Goal: Navigation & Orientation: Find specific page/section

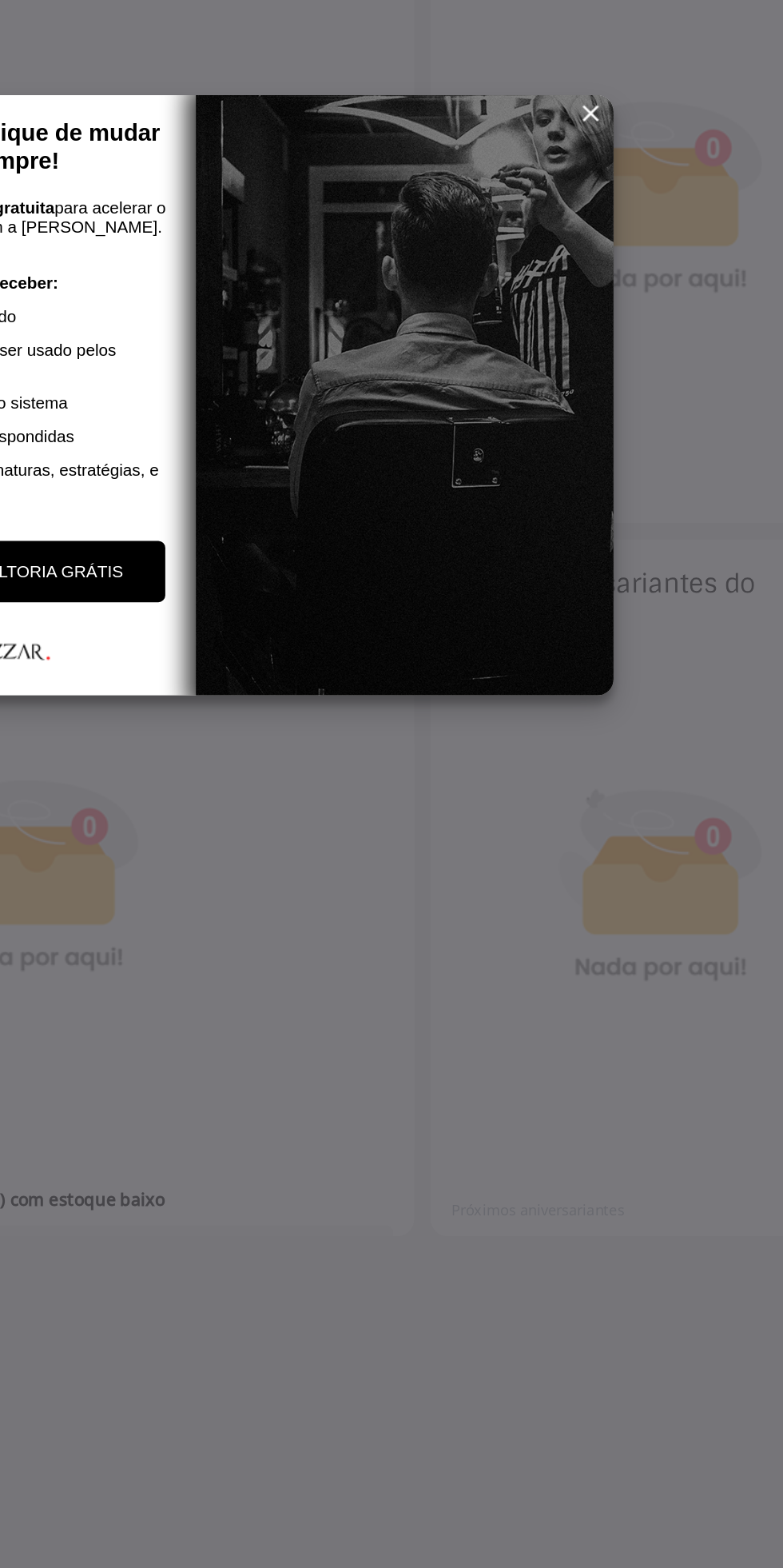
click at [623, 605] on span "reset" at bounding box center [618, 609] width 16 height 16
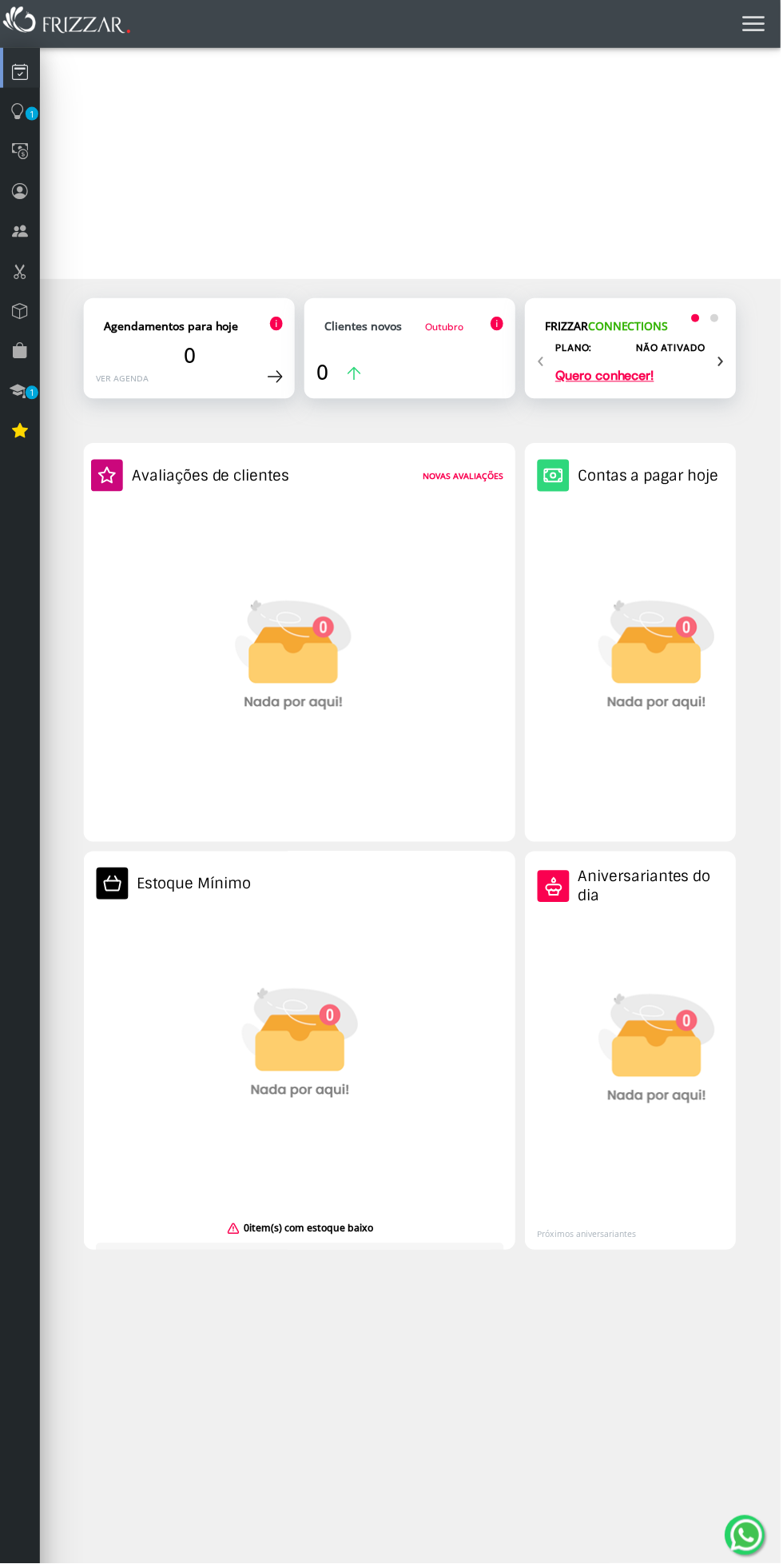
click at [19, 72] on icon at bounding box center [19, 71] width 16 height 21
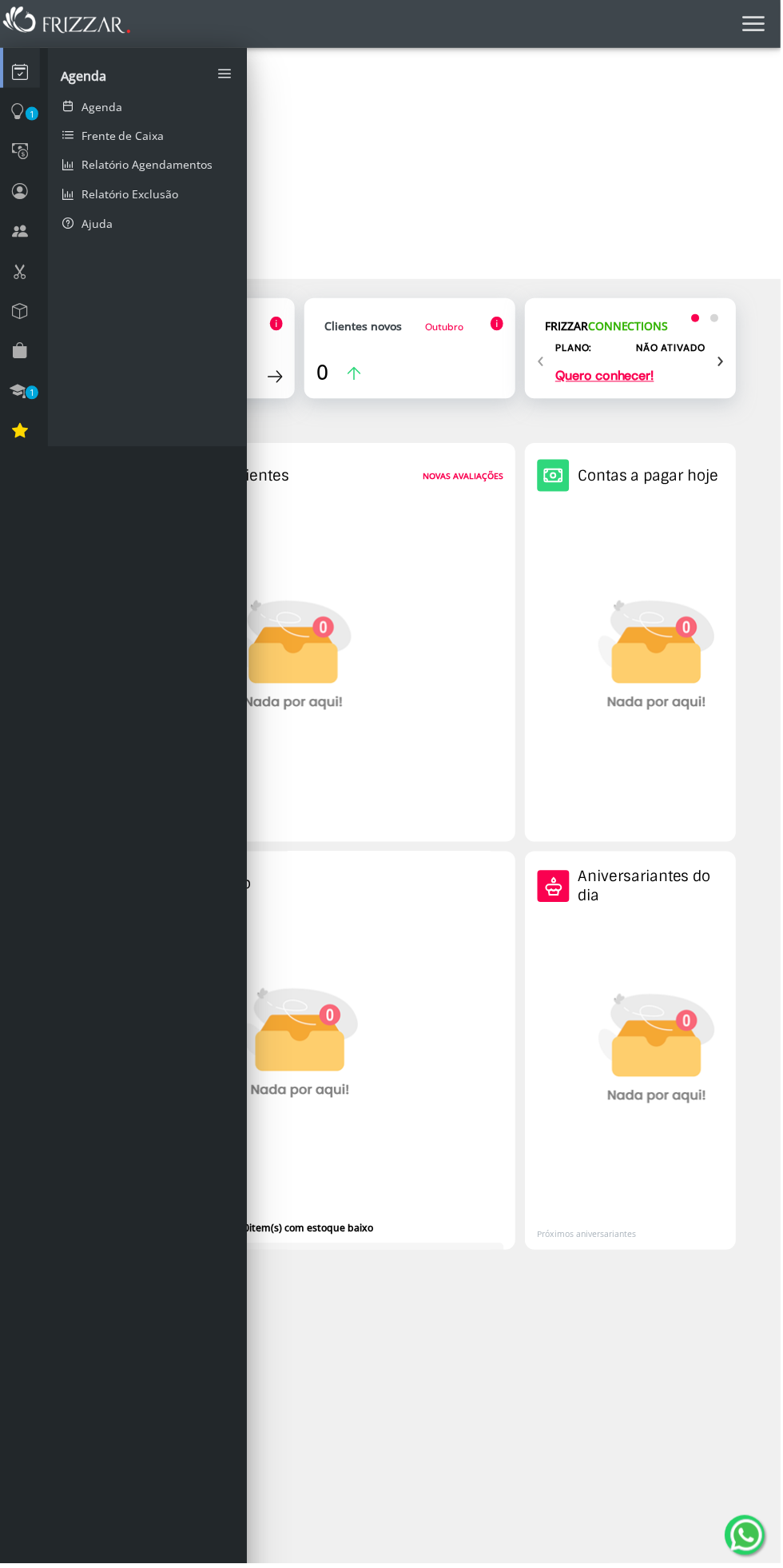
click at [189, 136] on link "Frente de Caixa" at bounding box center [148, 135] width 200 height 30
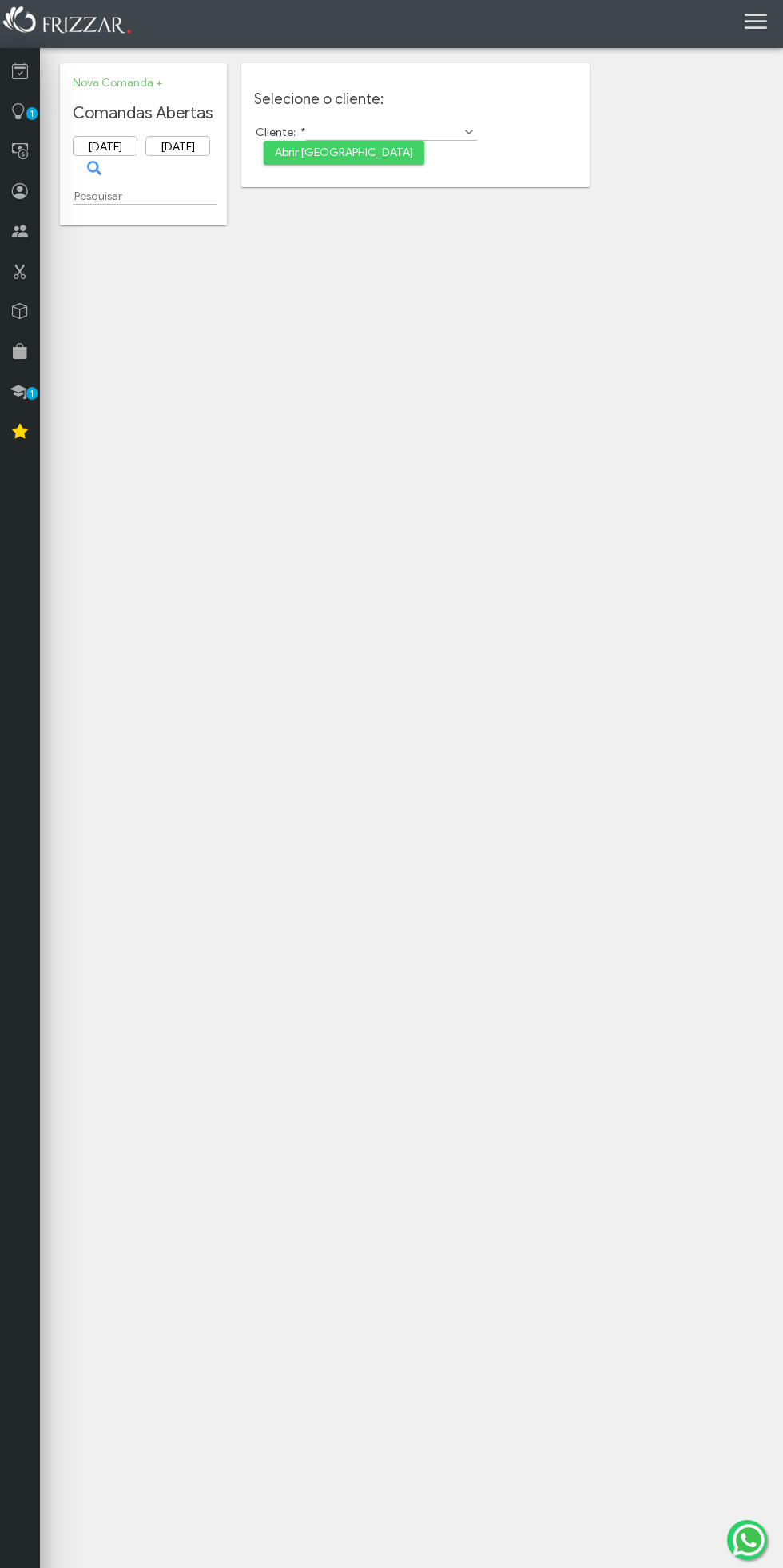
click at [33, 78] on link at bounding box center [19, 68] width 40 height 40
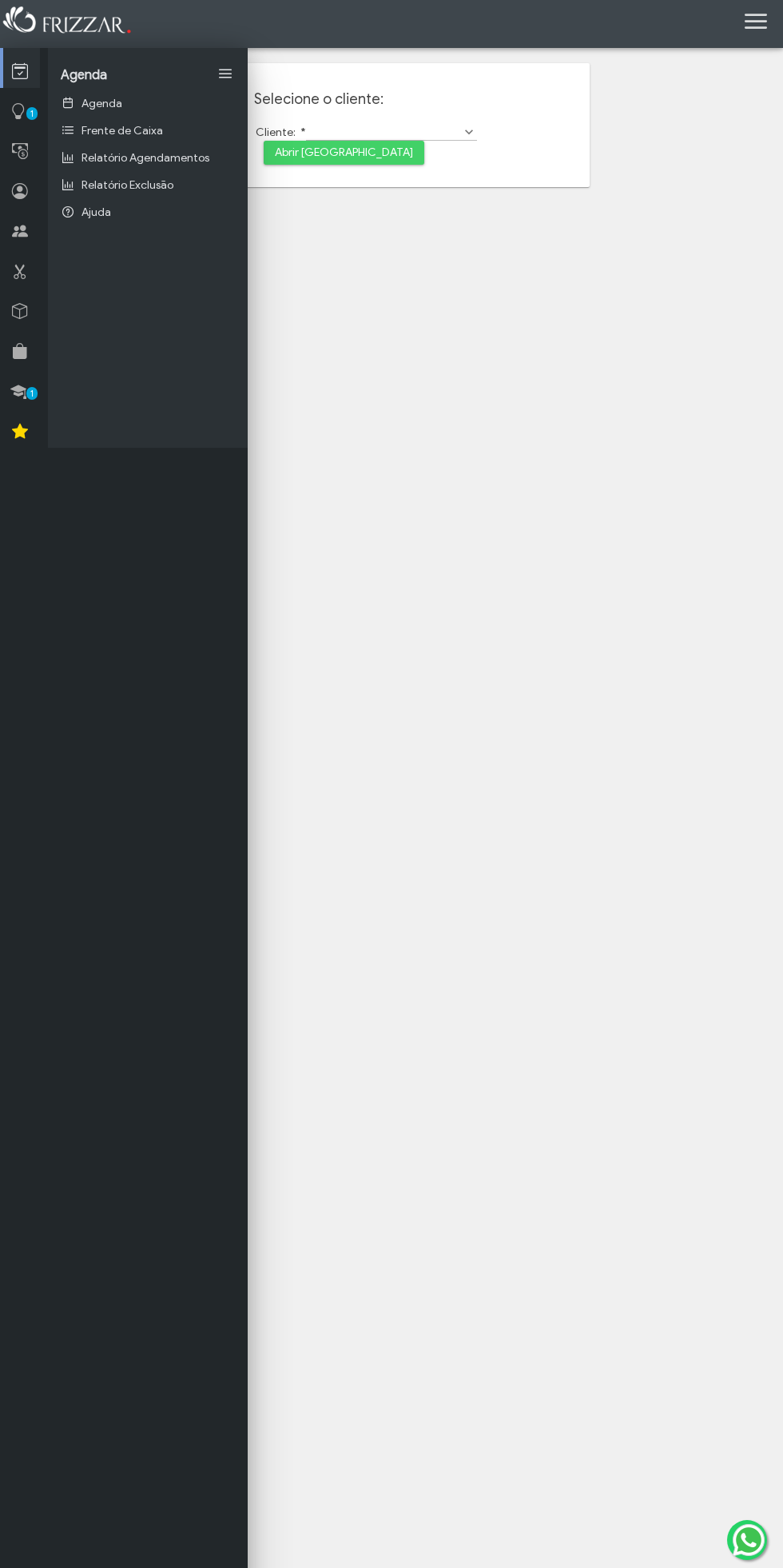
click at [32, 115] on span "1" at bounding box center [32, 114] width 11 height 13
click at [157, 130] on link "Meu Site" at bounding box center [148, 130] width 200 height 27
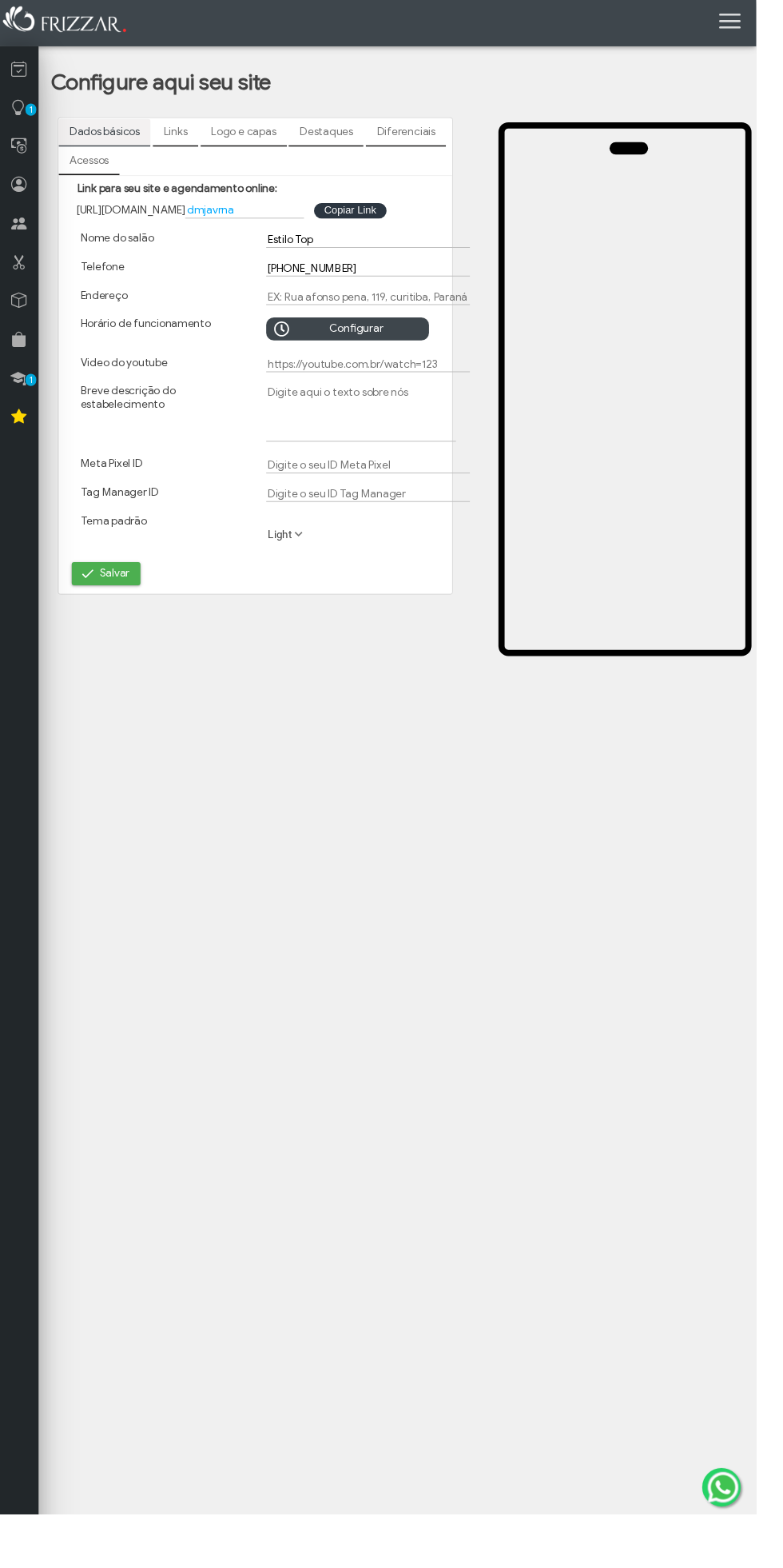
click at [393, 215] on button "Copiar Link Copiar Link" at bounding box center [362, 218] width 74 height 16
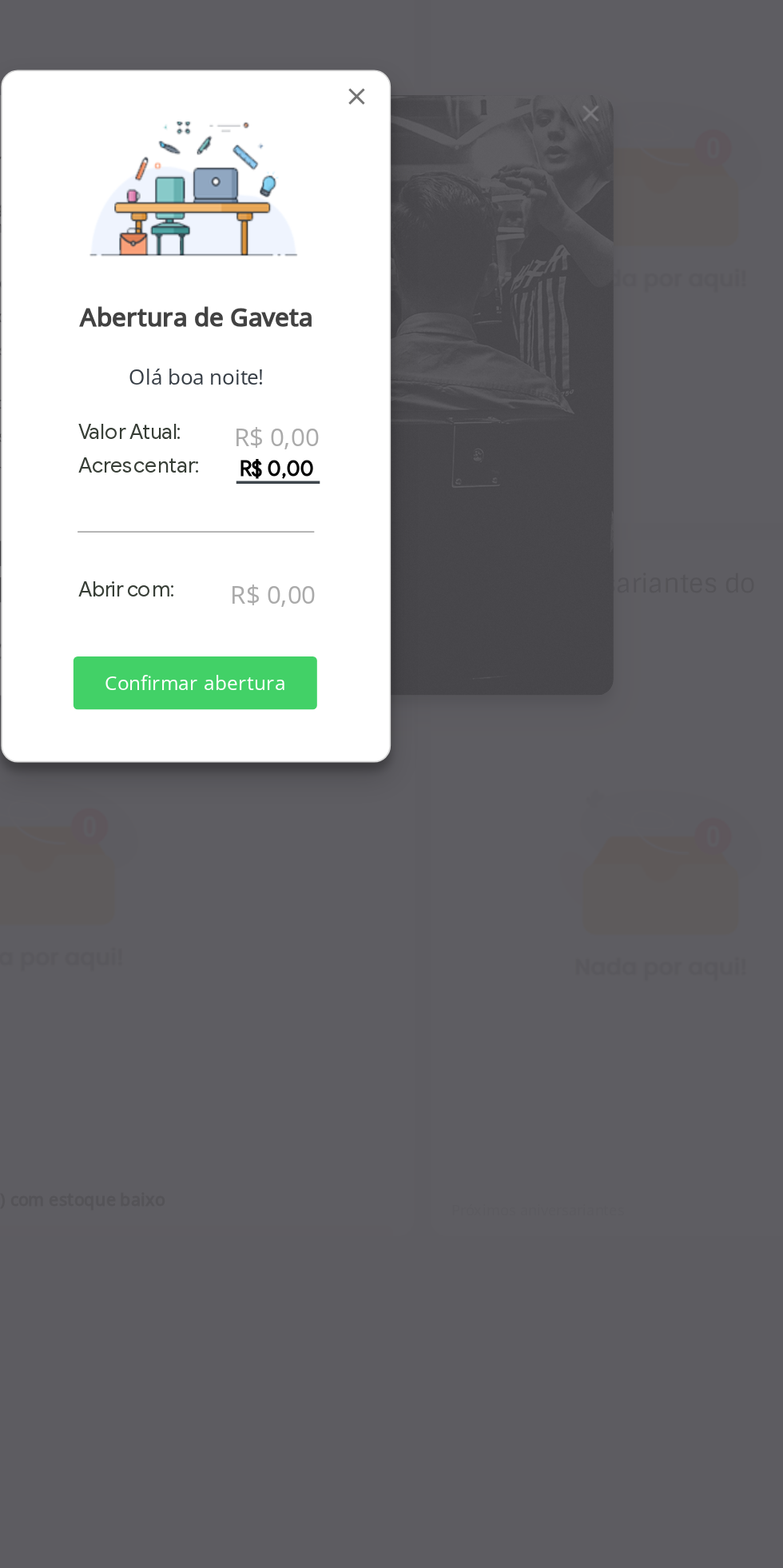
click at [560, 886] on div at bounding box center [391, 784] width 783 height 1568
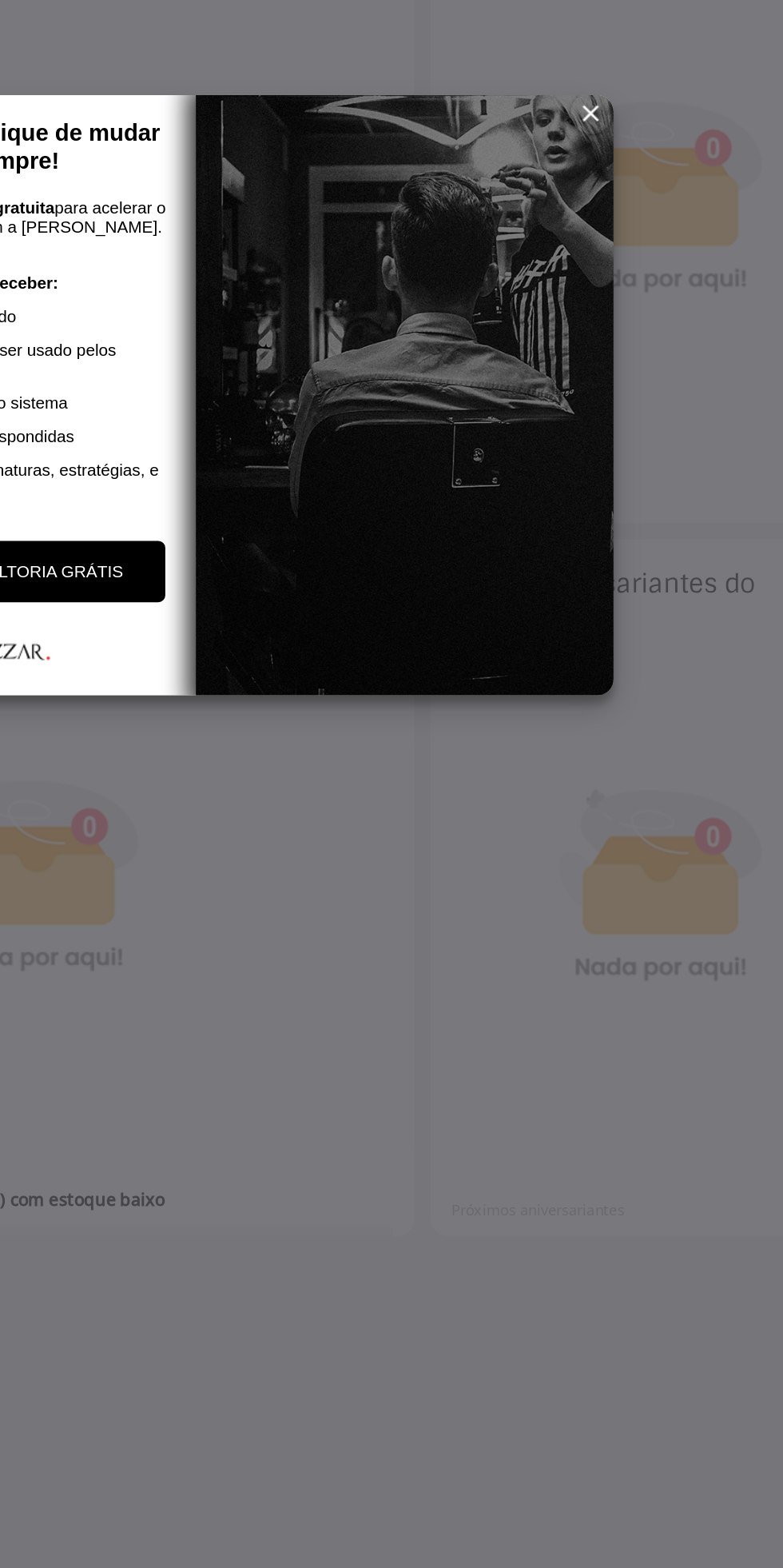
click at [617, 604] on span "reset" at bounding box center [618, 609] width 16 height 16
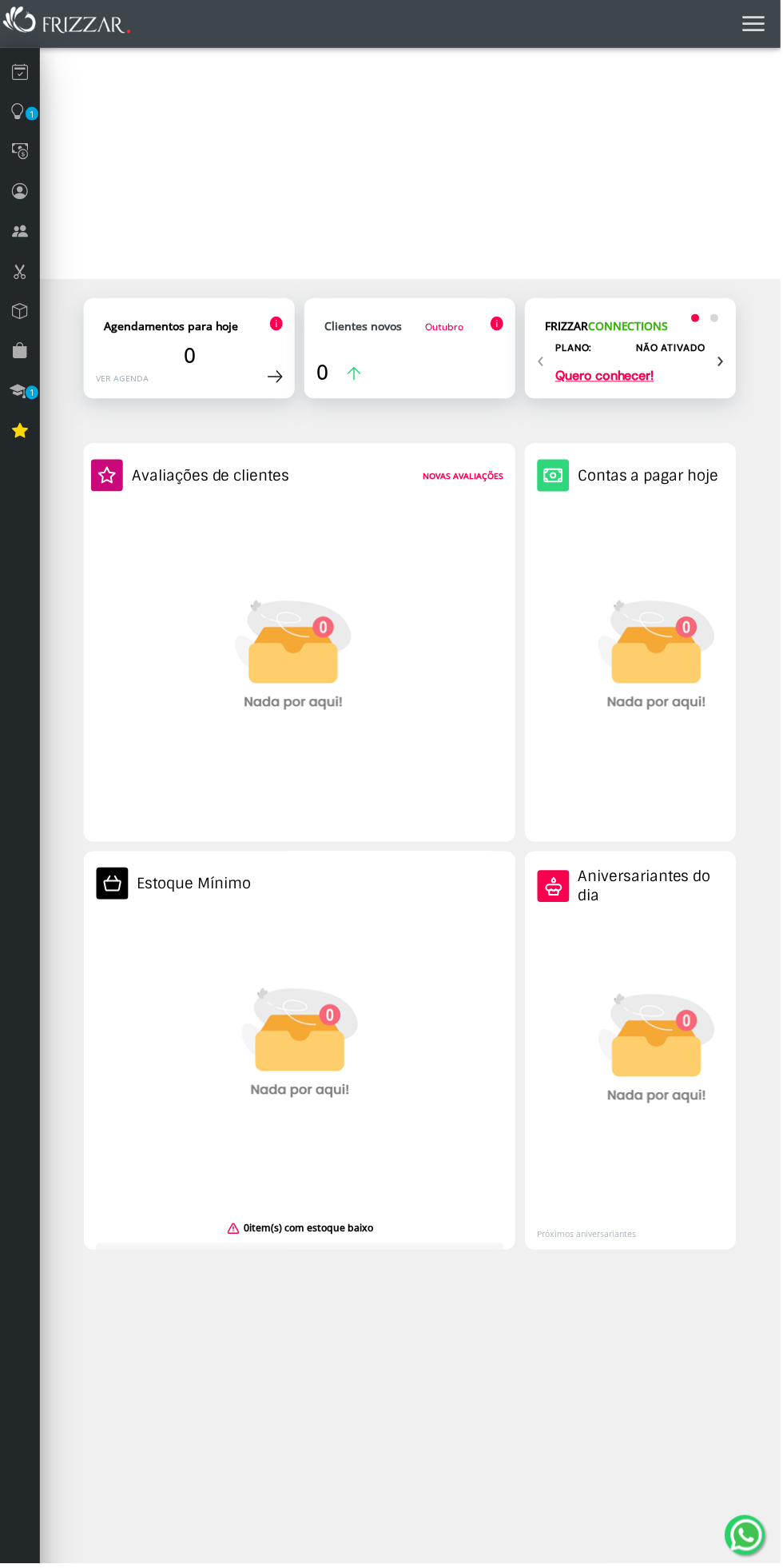
click at [644, 369] on div "‹ ›" at bounding box center [632, 360] width 188 height 32
click at [705, 360] on div "‹ ›" at bounding box center [632, 360] width 188 height 32
click at [644, 373] on div "‹ ›" at bounding box center [632, 360] width 188 height 32
click at [629, 376] on p "Quero conhecer!" at bounding box center [606, 377] width 99 height 13
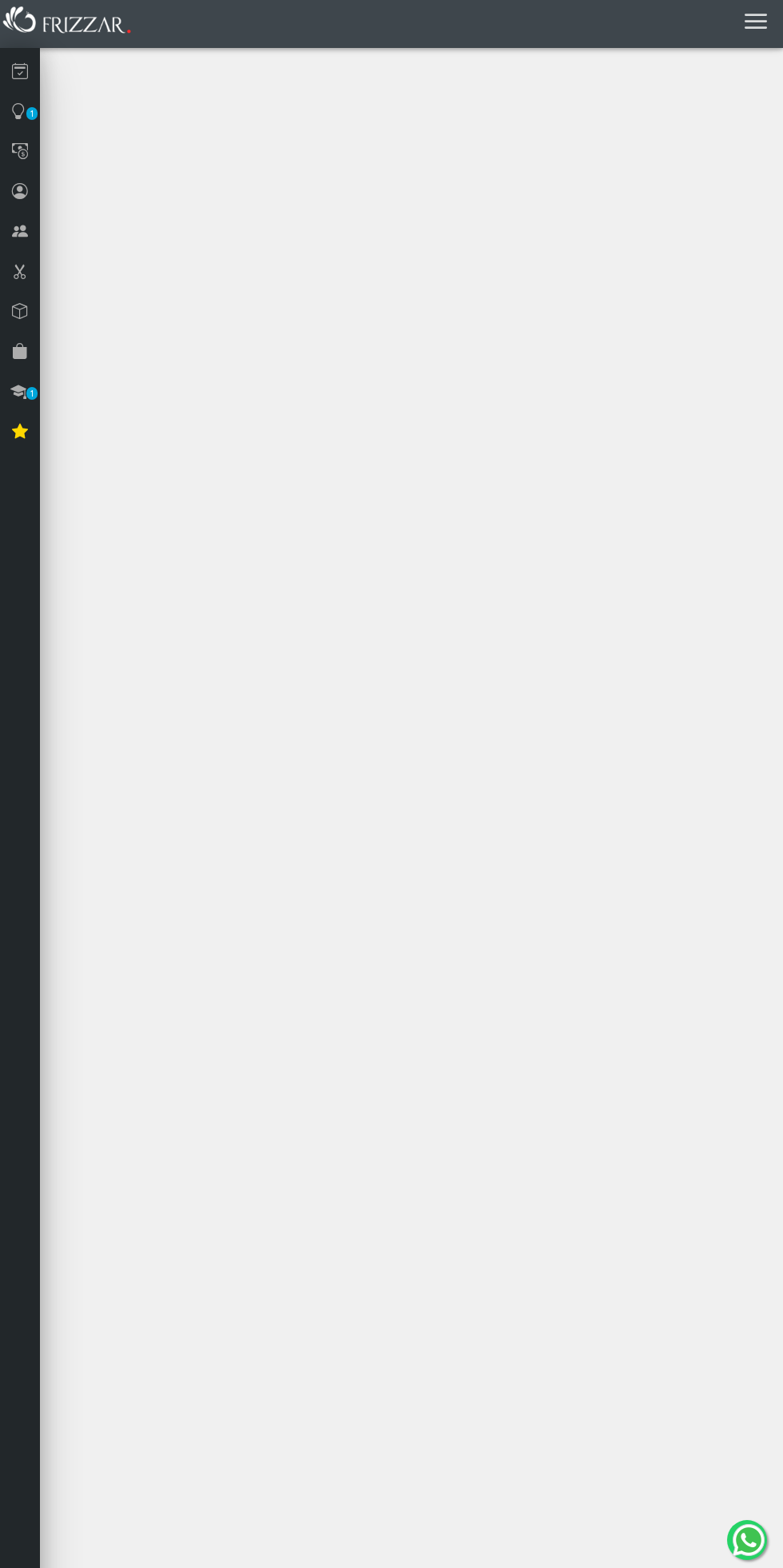
click at [18, 109] on icon at bounding box center [18, 112] width 16 height 20
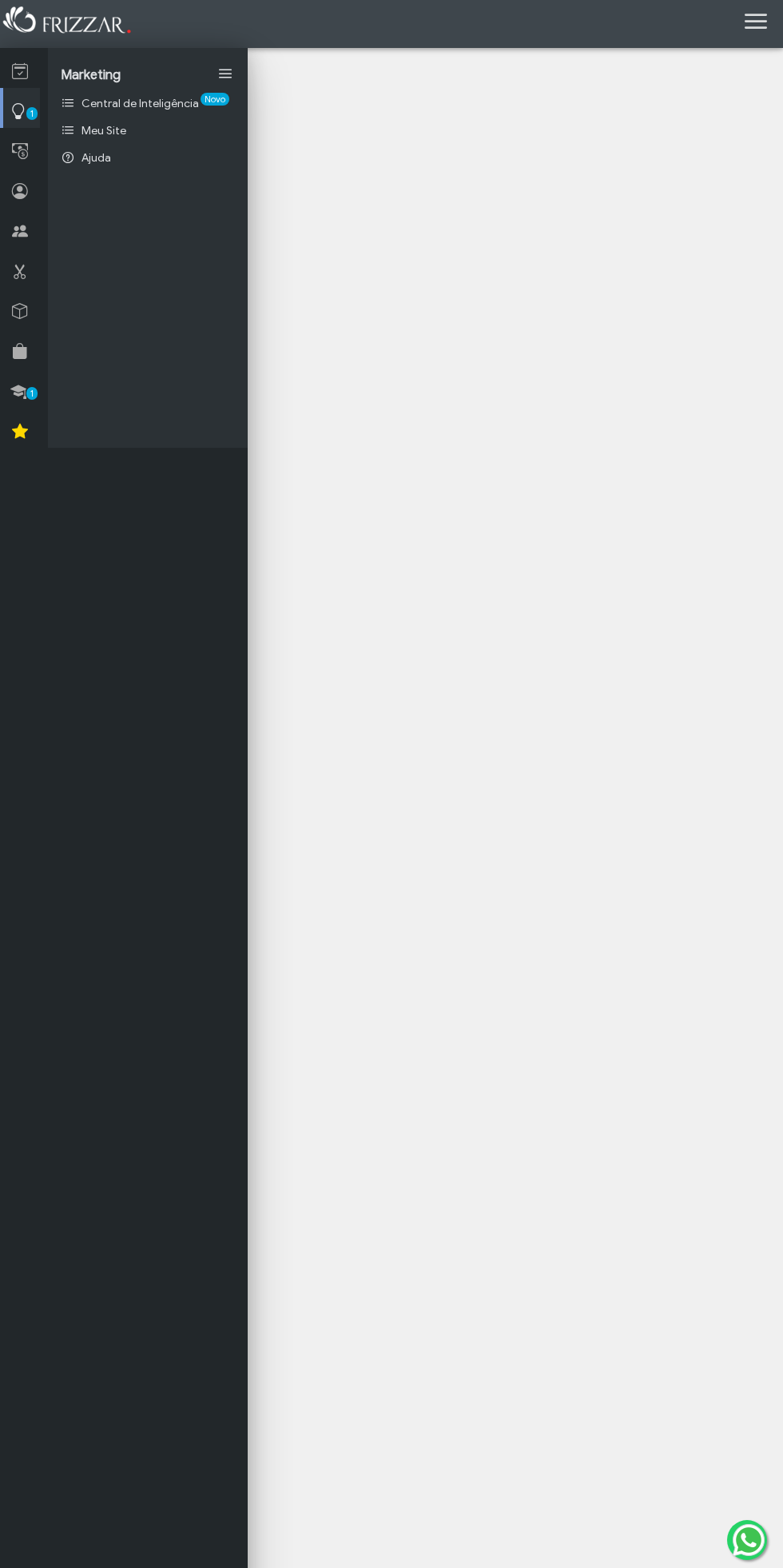
click at [33, 65] on link at bounding box center [19, 68] width 40 height 40
click at [183, 120] on link "Frente de Caixa" at bounding box center [148, 130] width 200 height 27
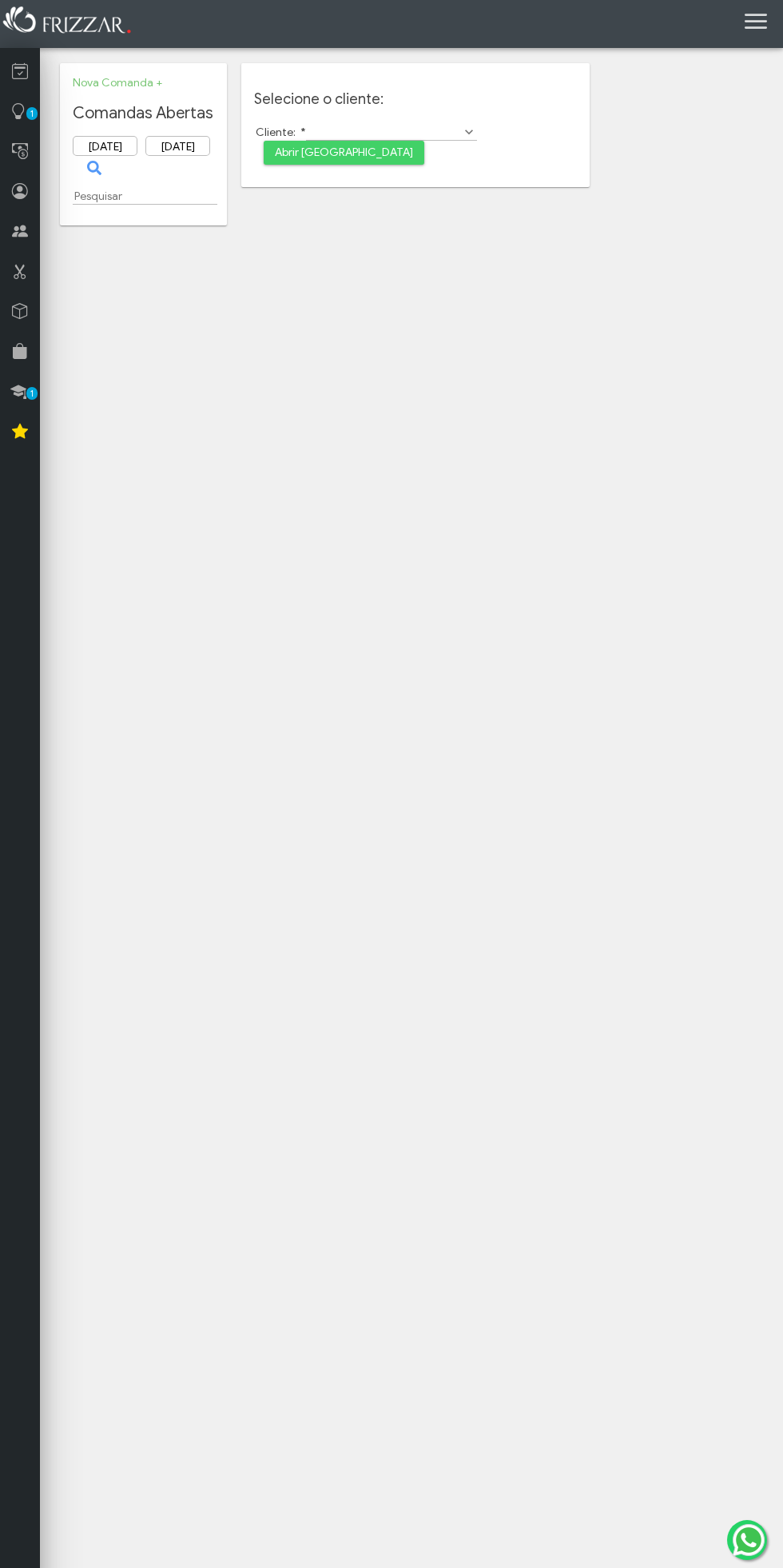
click at [26, 81] on icon at bounding box center [19, 71] width 16 height 20
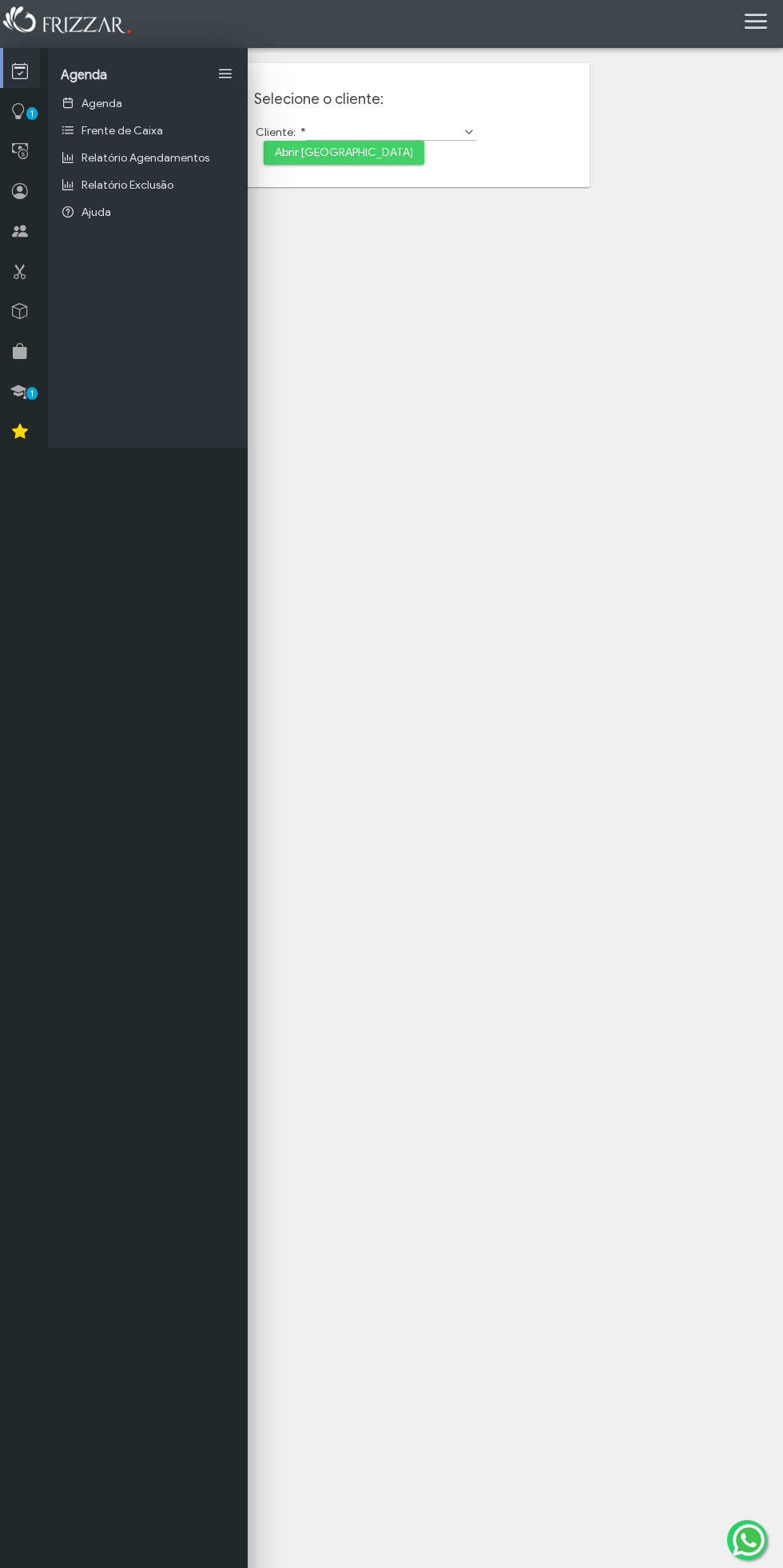
click at [150, 96] on link "Agenda" at bounding box center [148, 103] width 200 height 27
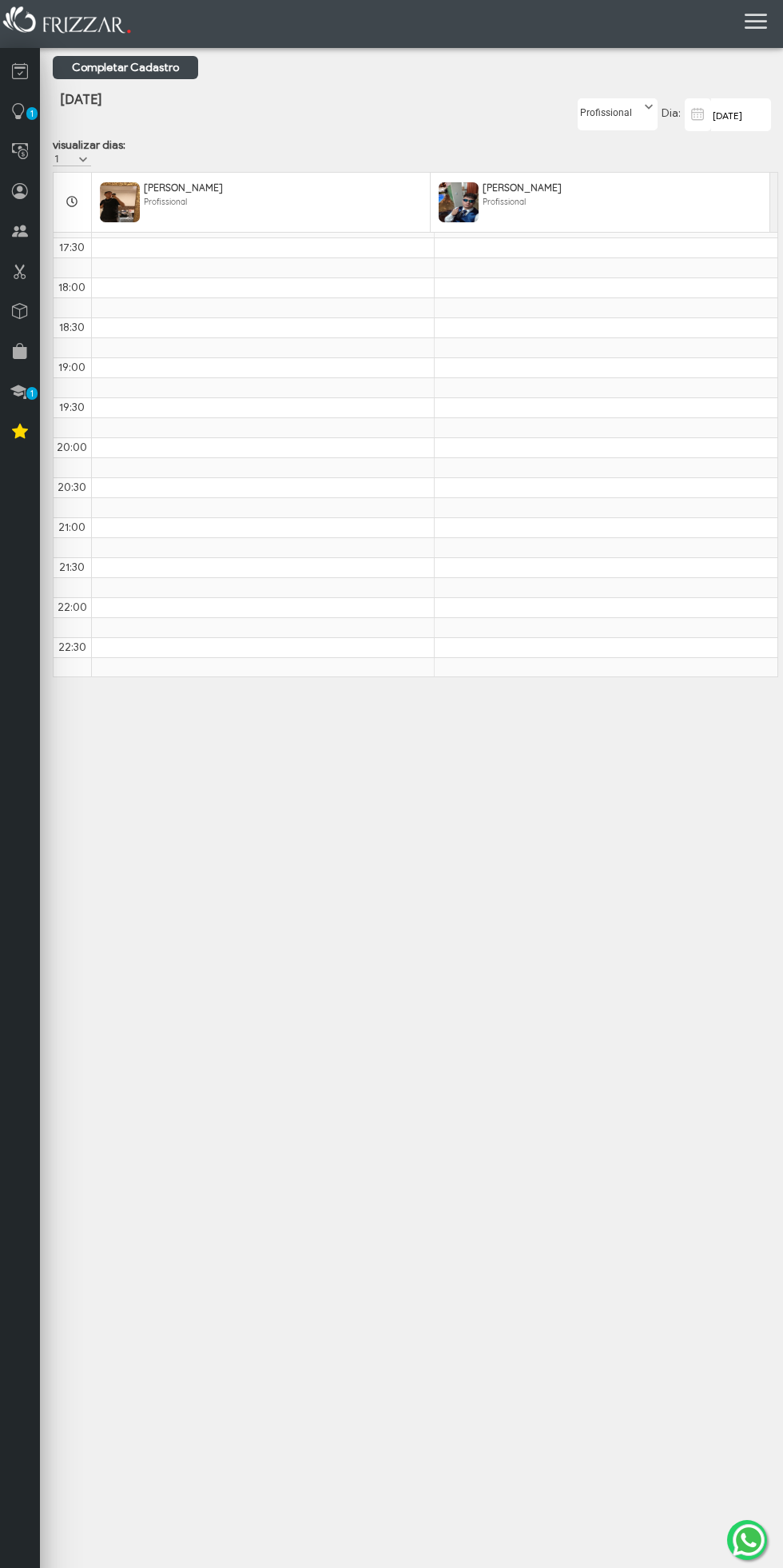
click at [83, 160] on span at bounding box center [82, 159] width 16 height 16
click at [64, 299] on li "5" at bounding box center [71, 299] width 38 height 24
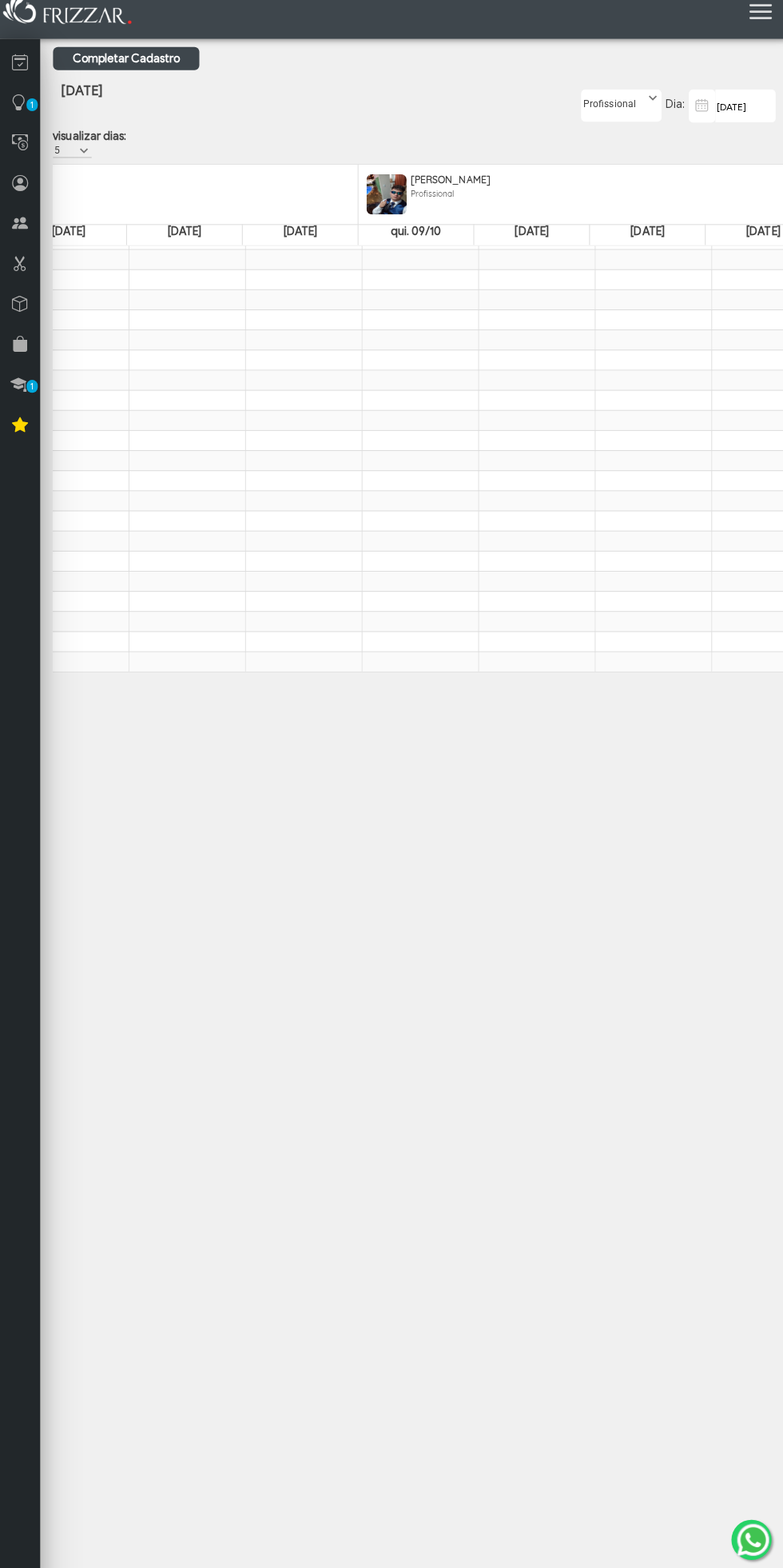
scroll to position [0, 0]
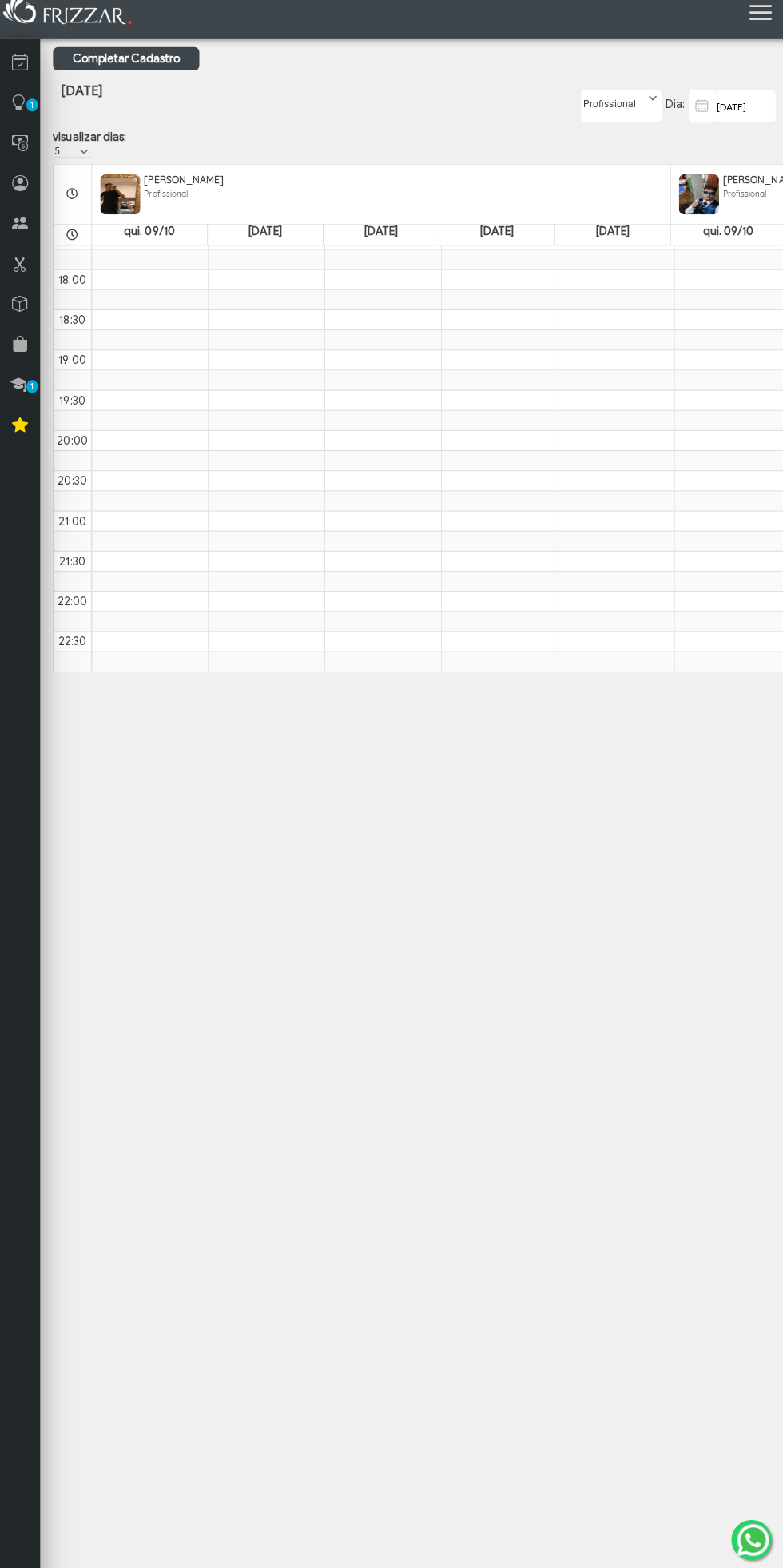
click at [83, 156] on span at bounding box center [82, 159] width 16 height 16
click at [86, 200] on li "1" at bounding box center [71, 202] width 38 height 24
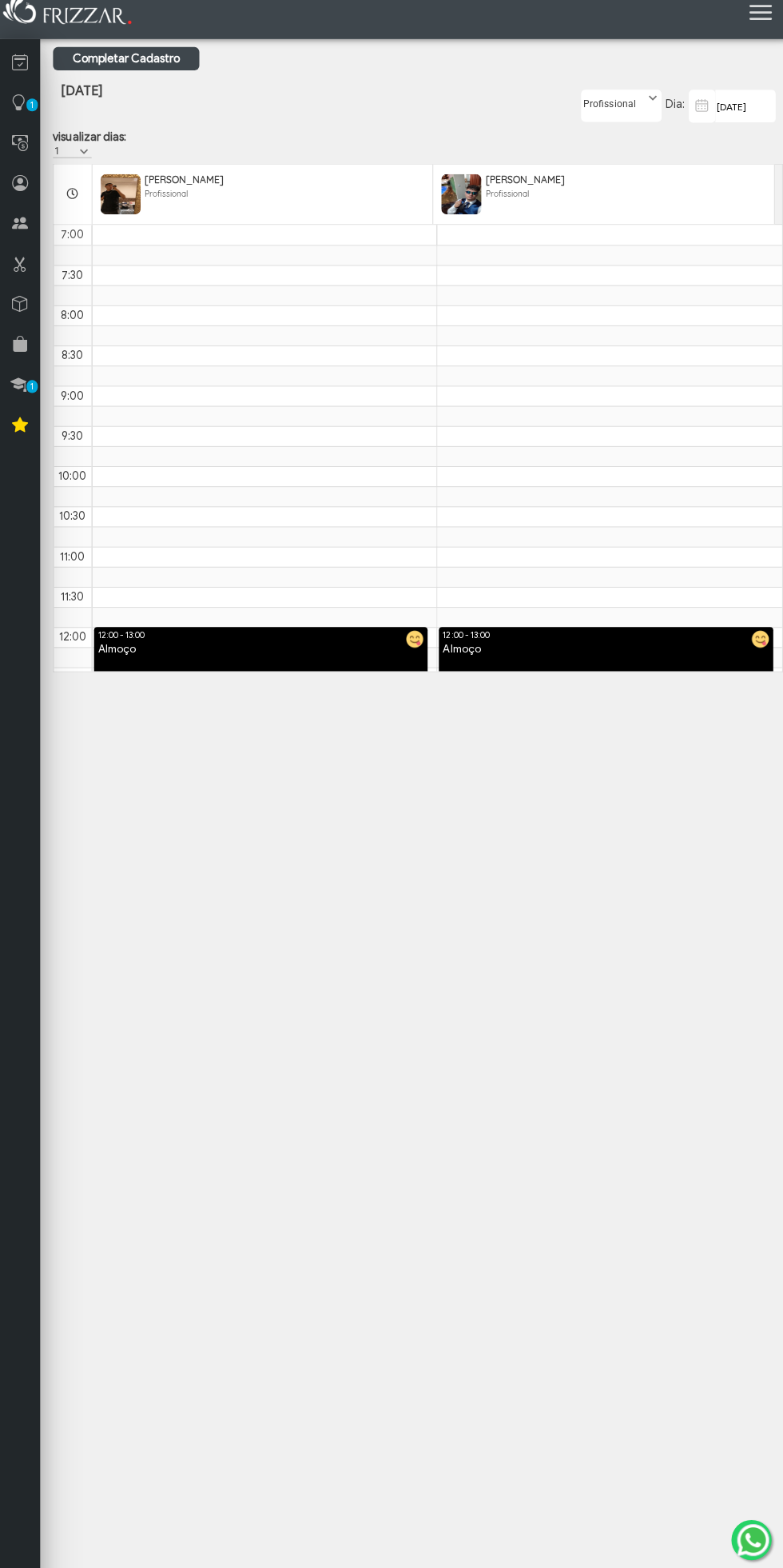
scroll to position [835, 0]
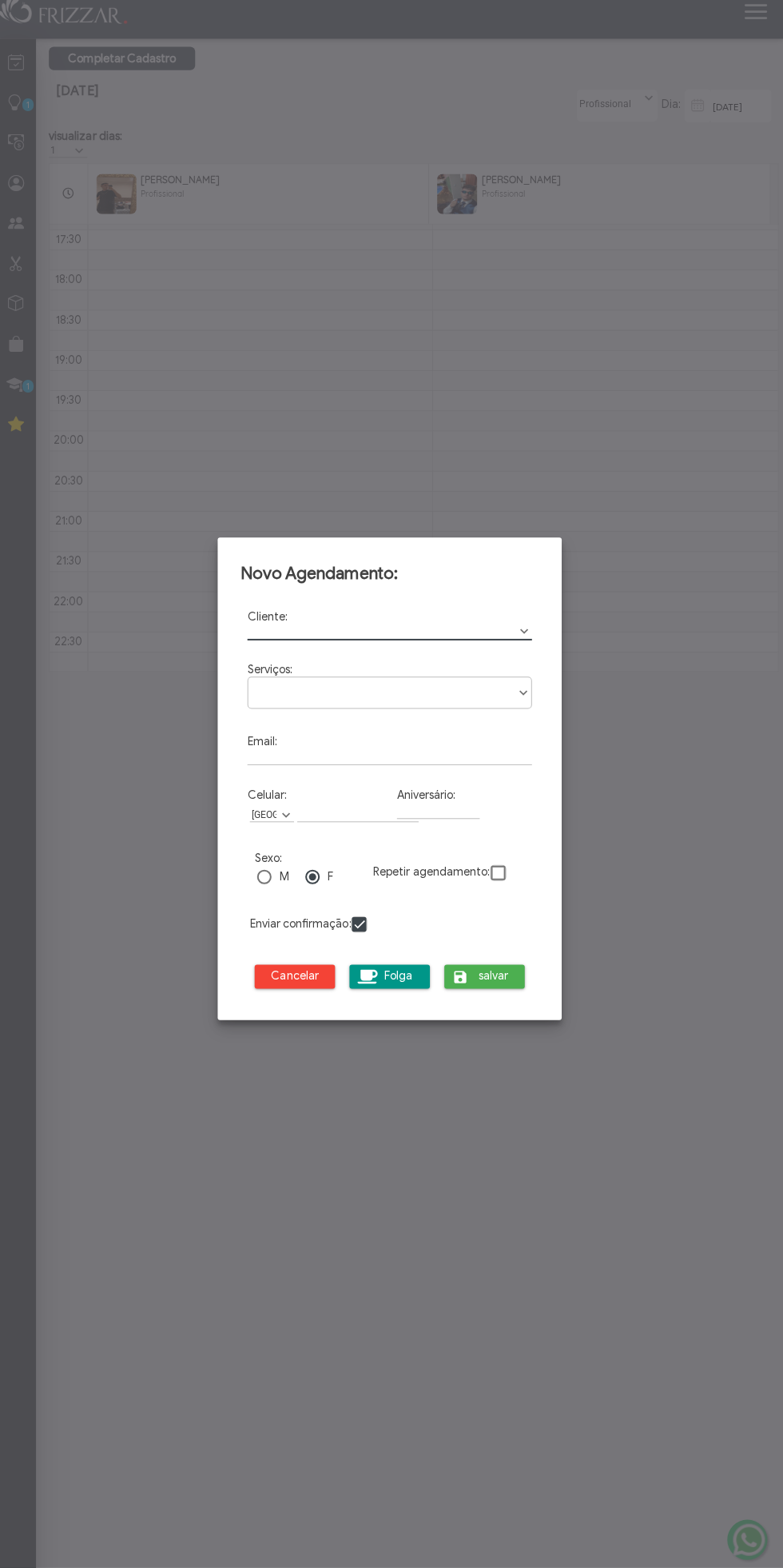
click at [666, 651] on div at bounding box center [391, 784] width 783 height 1568
click at [58, 830] on div at bounding box center [391, 784] width 783 height 1568
click at [259, 987] on button "Cancelar" at bounding box center [297, 980] width 80 height 24
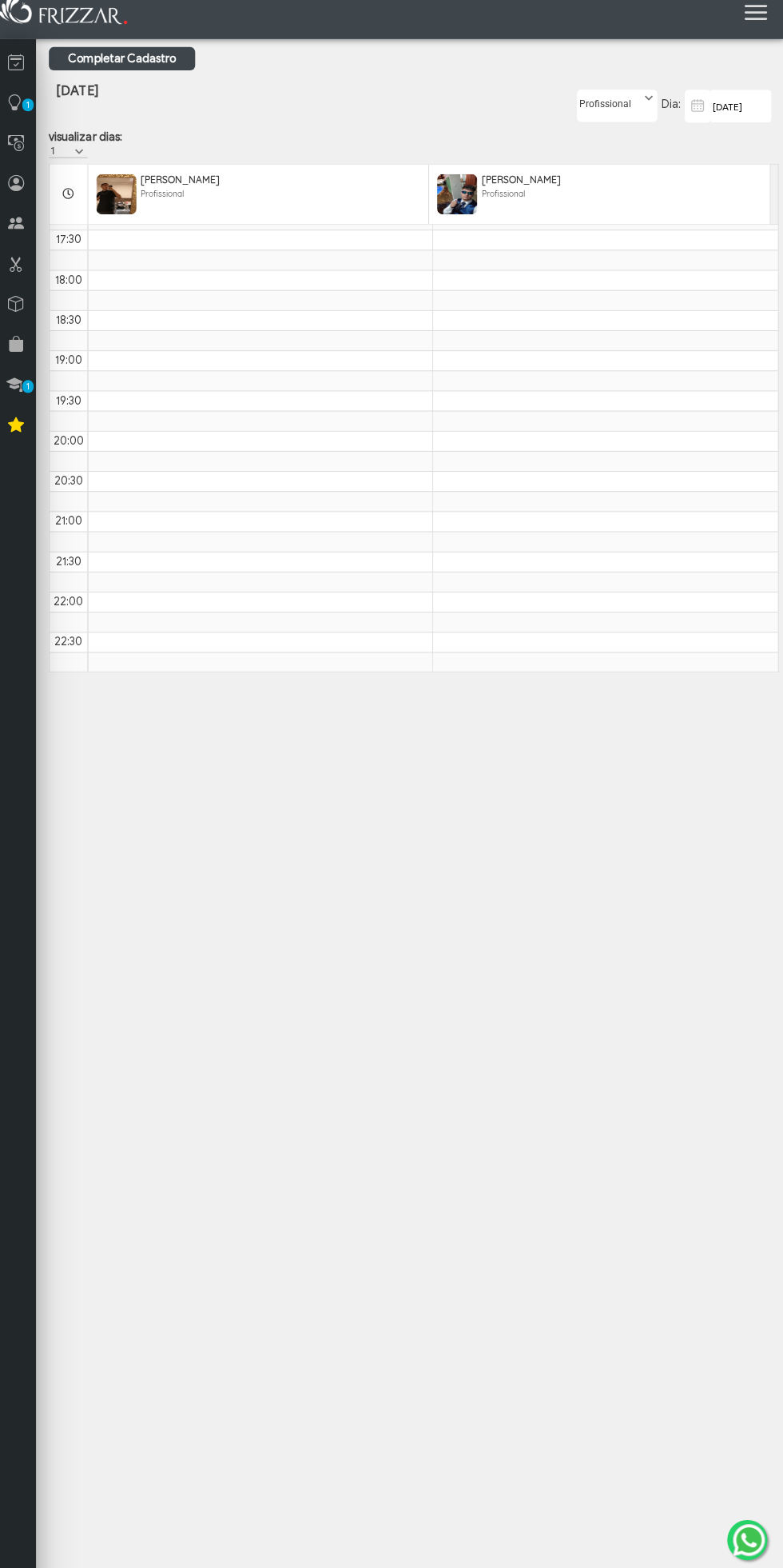
click at [83, 158] on span at bounding box center [82, 159] width 16 height 16
click at [81, 296] on li "5" at bounding box center [71, 299] width 38 height 24
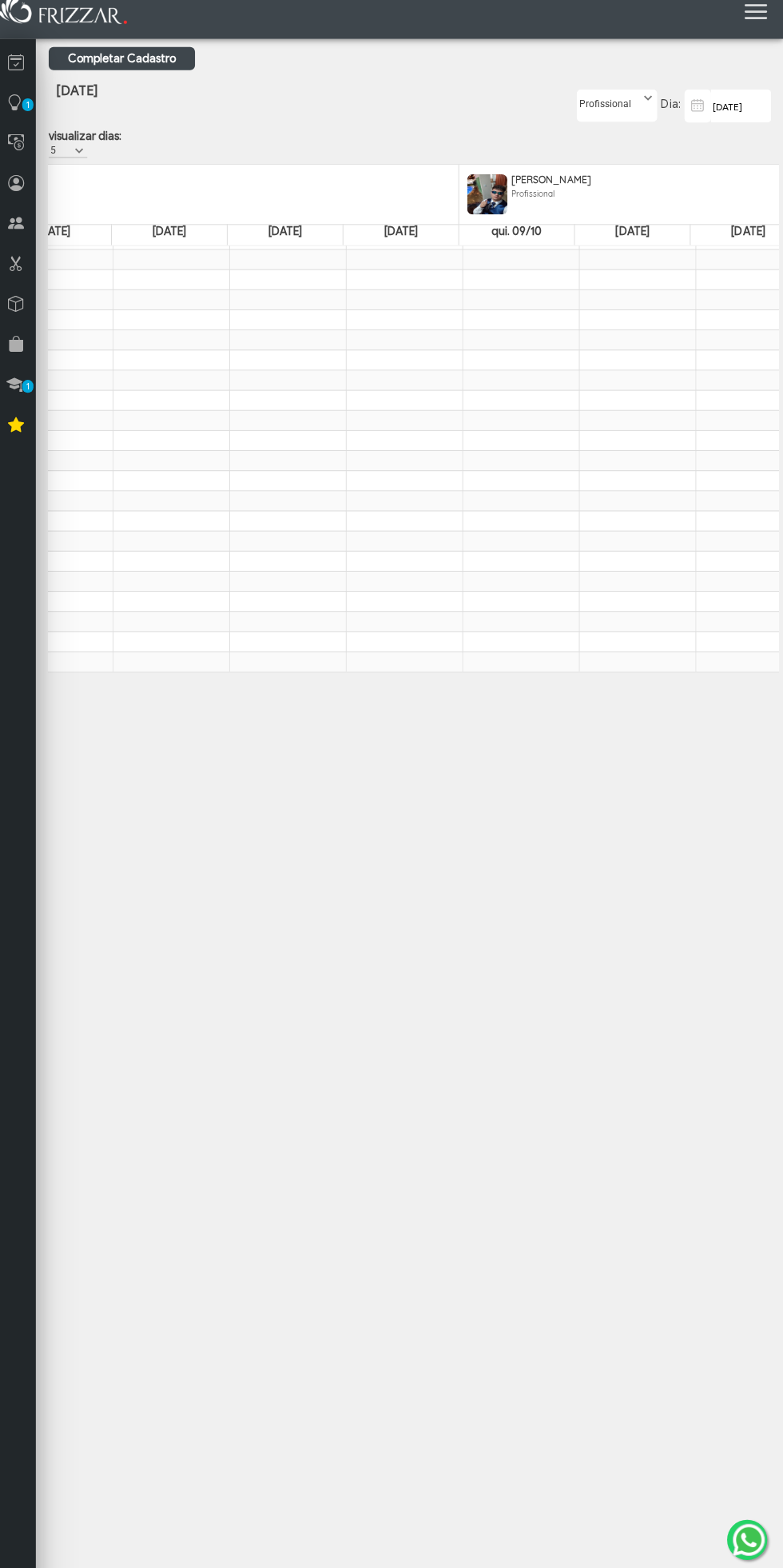
scroll to position [0, 0]
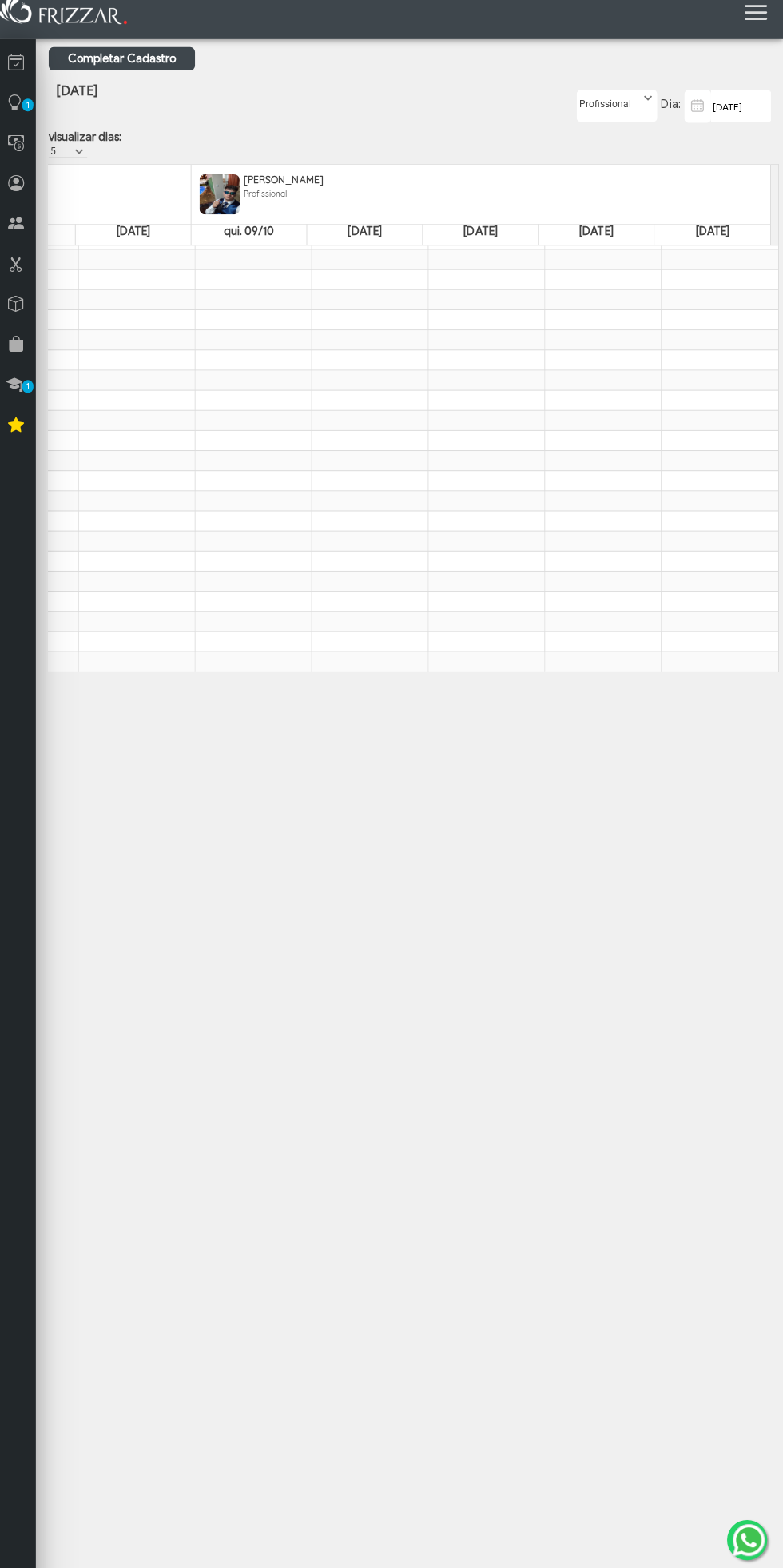
click at [23, 120] on icon at bounding box center [18, 112] width 16 height 20
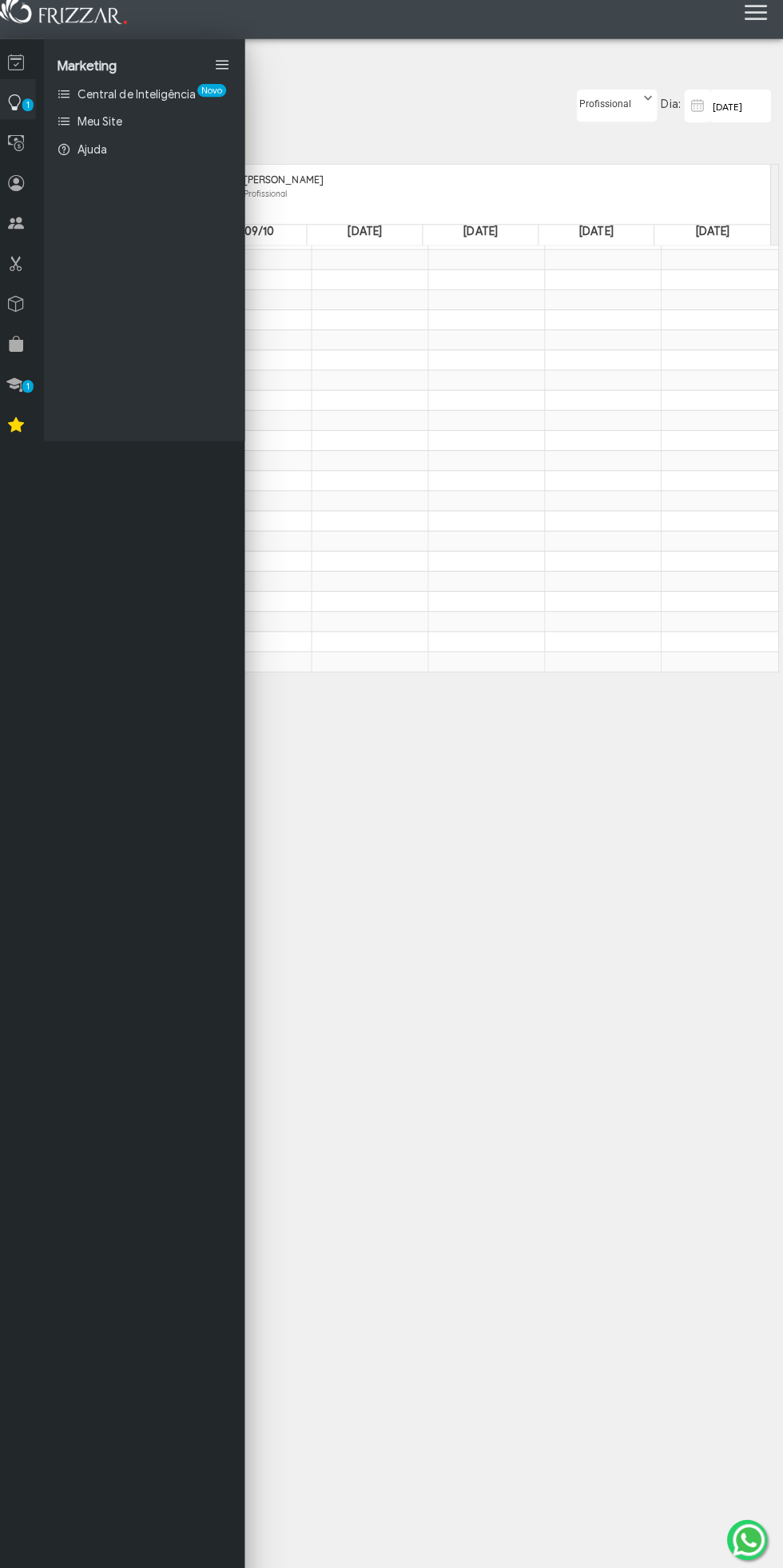
click at [147, 123] on link "Meu Site" at bounding box center [148, 130] width 200 height 27
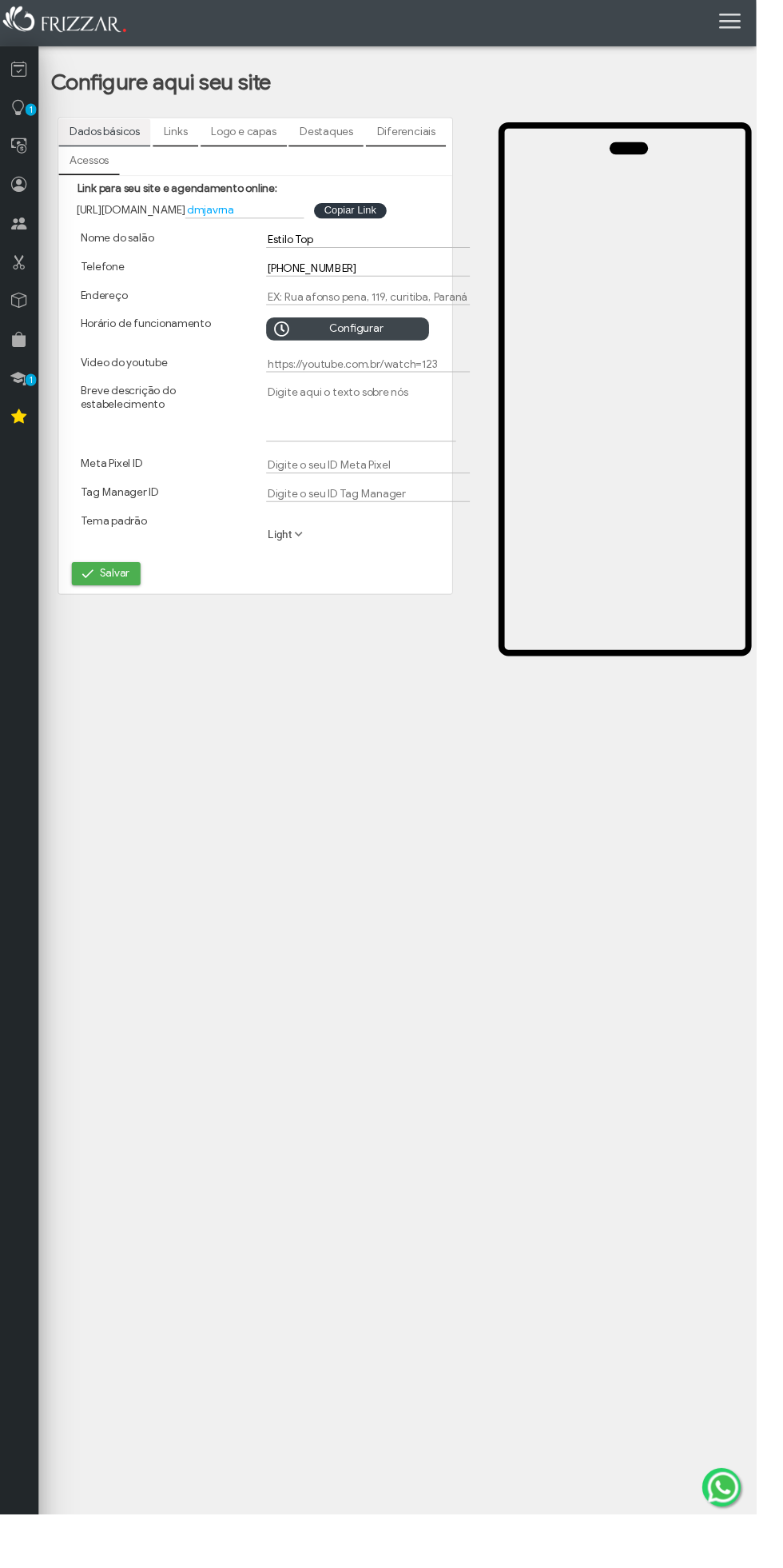
click at [20, 190] on icon at bounding box center [19, 192] width 16 height 20
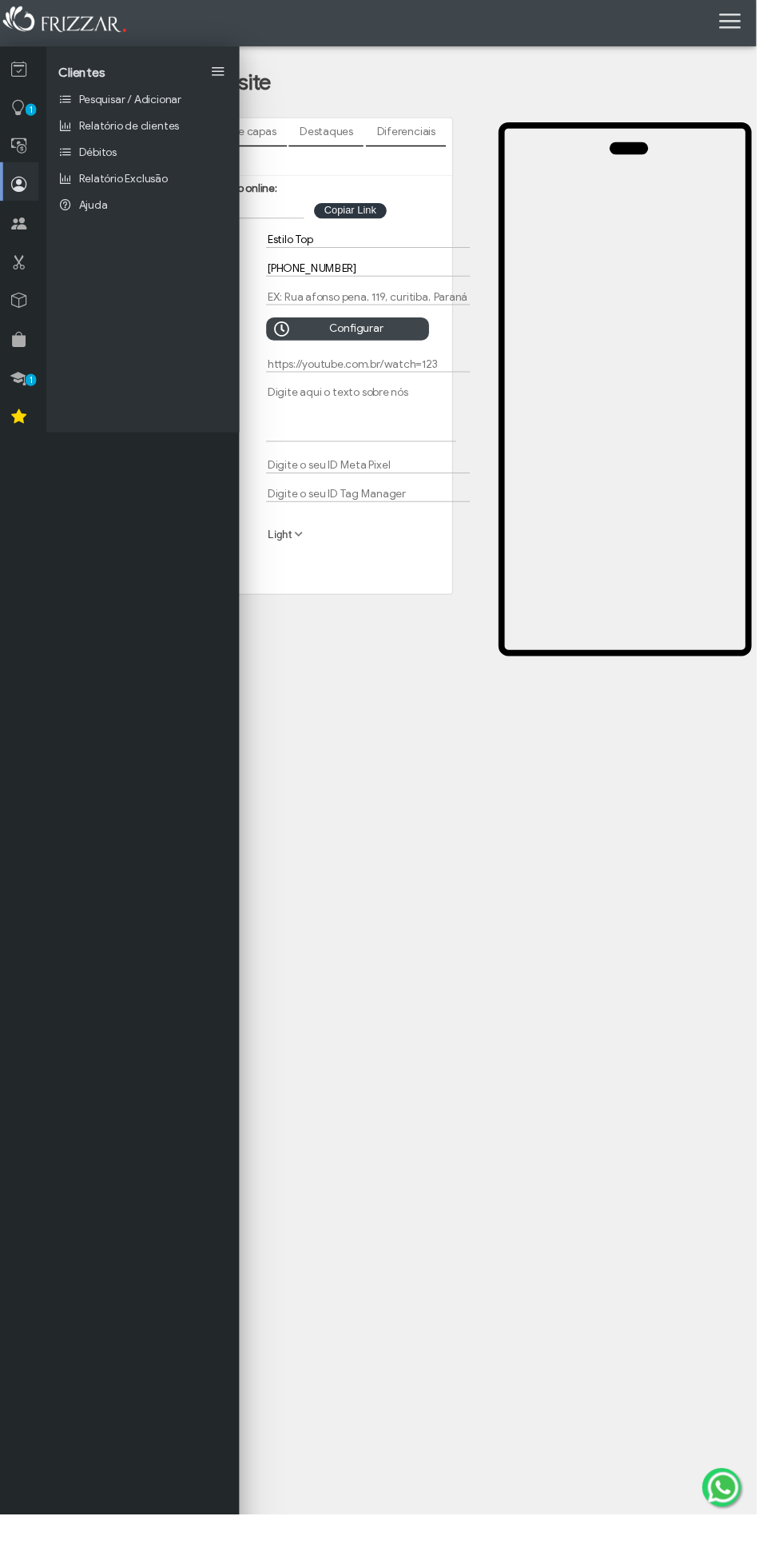
click at [19, 230] on icon at bounding box center [19, 232] width 16 height 20
click at [32, 114] on span "1" at bounding box center [32, 114] width 11 height 13
click at [20, 68] on icon at bounding box center [19, 71] width 16 height 20
click at [20, 190] on icon at bounding box center [19, 192] width 16 height 20
click at [31, 224] on link at bounding box center [19, 227] width 40 height 40
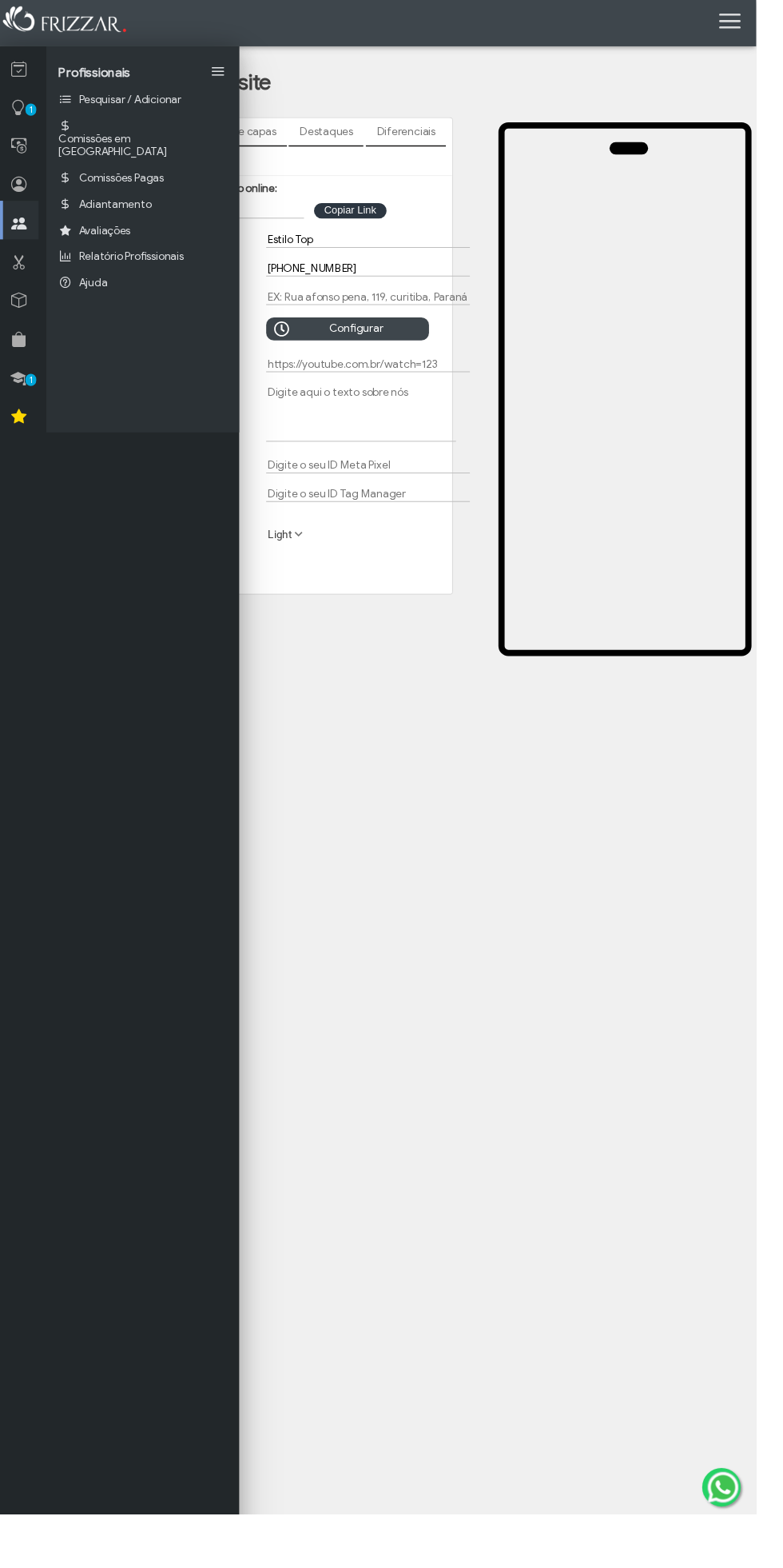
click at [190, 97] on link "Pesquisar / Adicionar" at bounding box center [148, 103] width 200 height 27
